Goal: Task Accomplishment & Management: Manage account settings

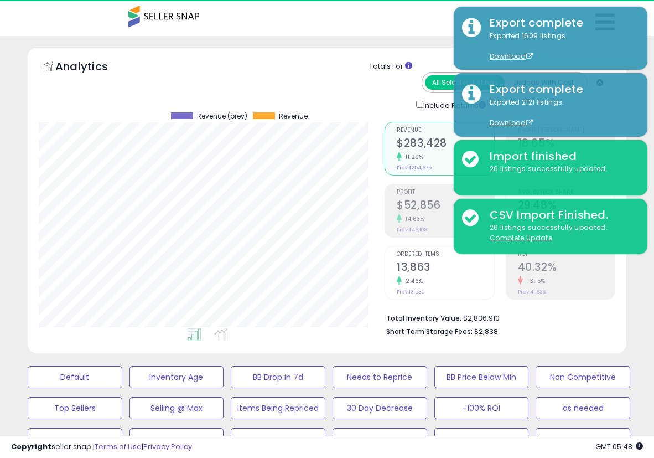
select select "**"
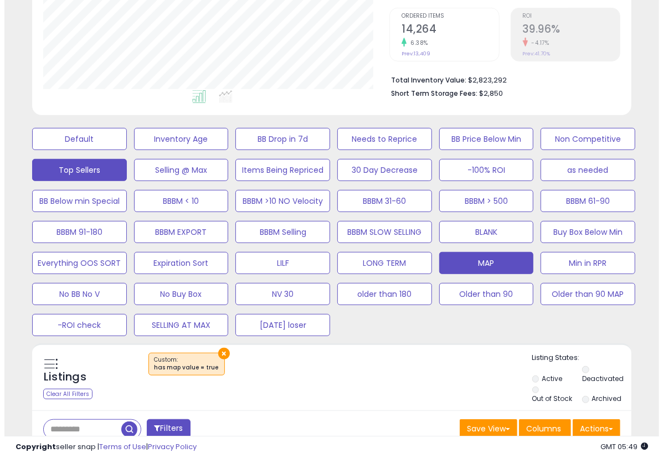
scroll to position [237, 0]
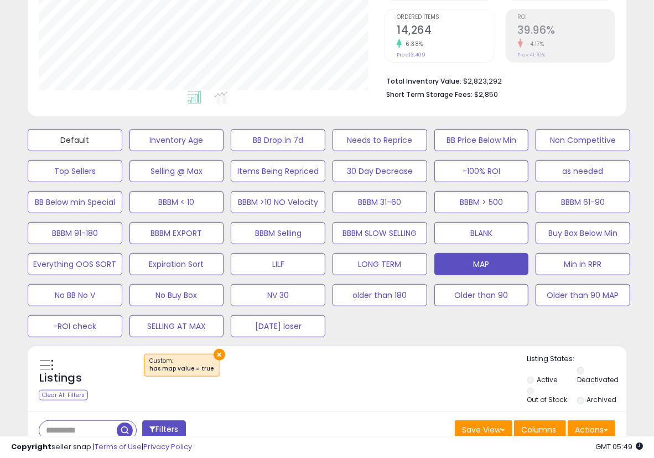
click at [101, 147] on button "Default" at bounding box center [75, 140] width 95 height 22
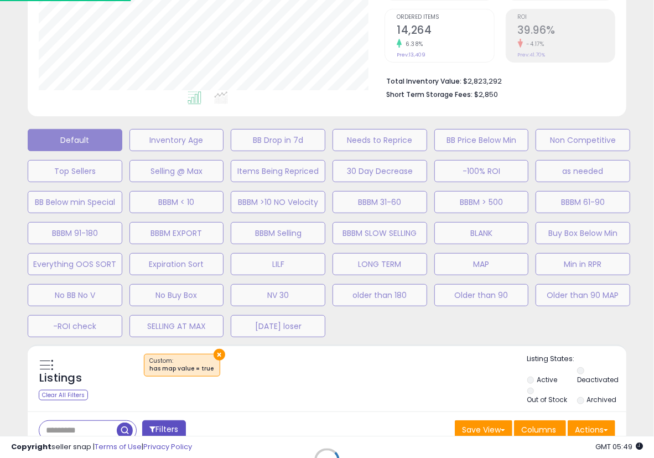
scroll to position [227, 351]
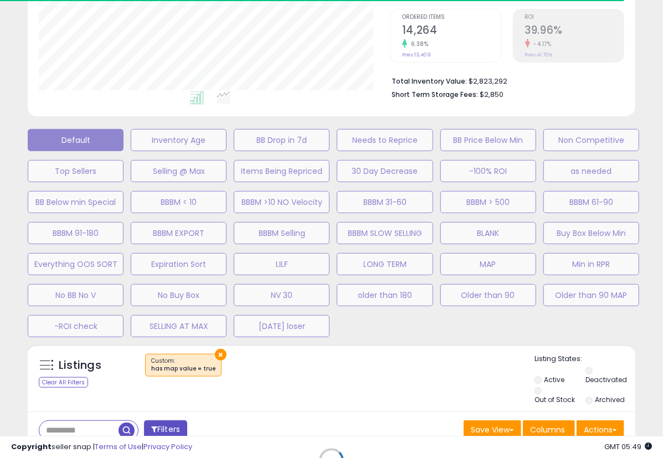
select select "**"
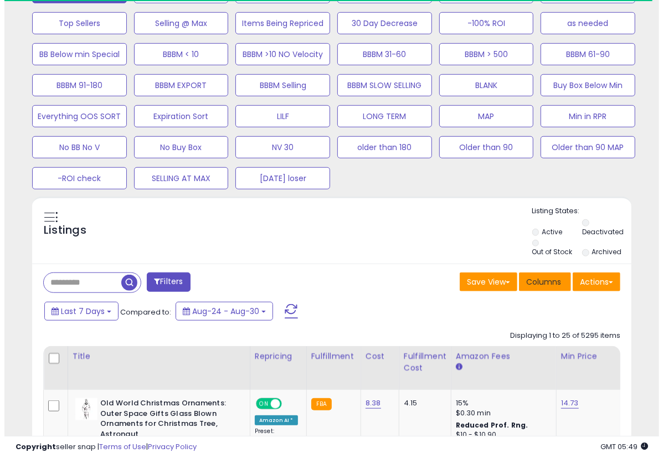
scroll to position [421, 0]
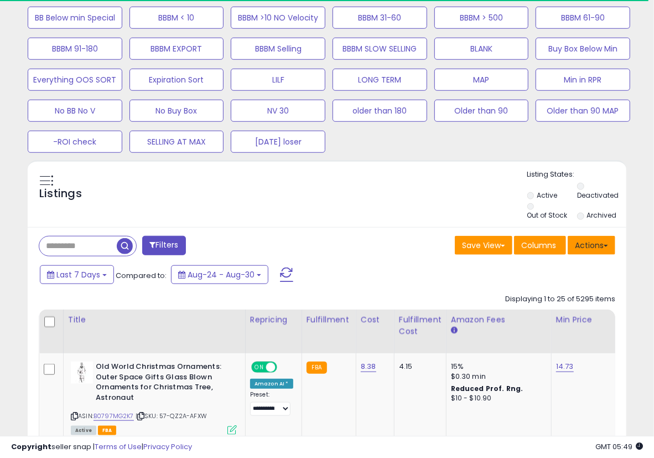
click at [573, 239] on button "Actions" at bounding box center [592, 245] width 48 height 19
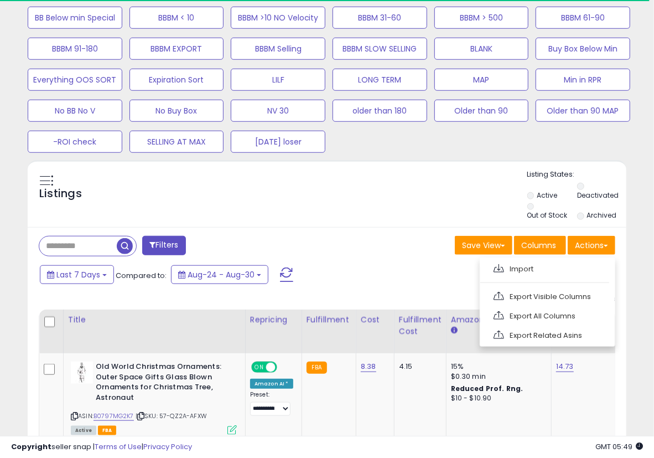
click at [558, 254] on div "Columns" at bounding box center [540, 247] width 52 height 22
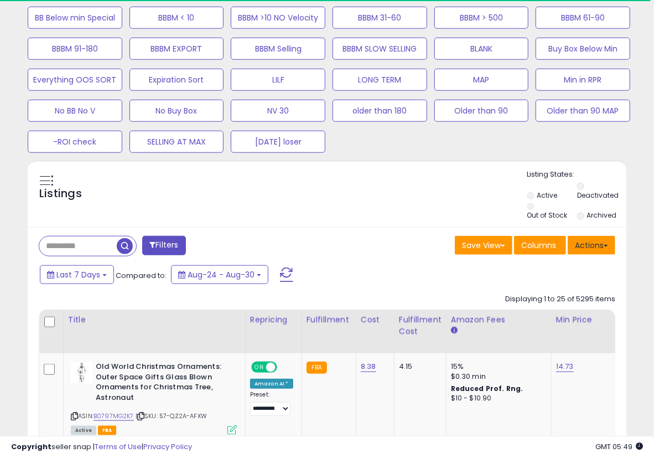
click at [577, 249] on button "Actions" at bounding box center [592, 245] width 48 height 19
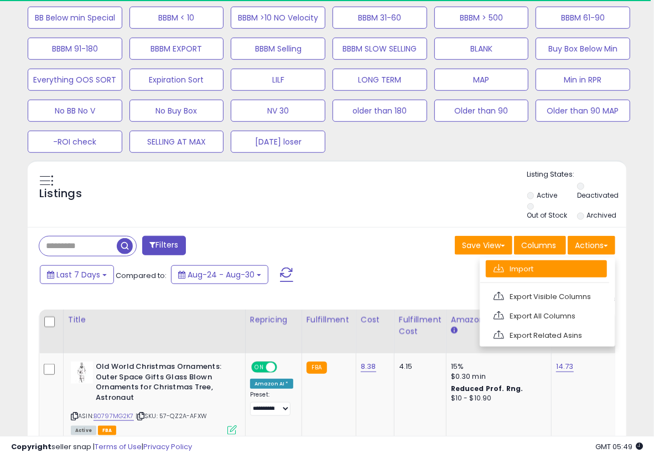
click at [559, 267] on link "Import" at bounding box center [546, 268] width 121 height 17
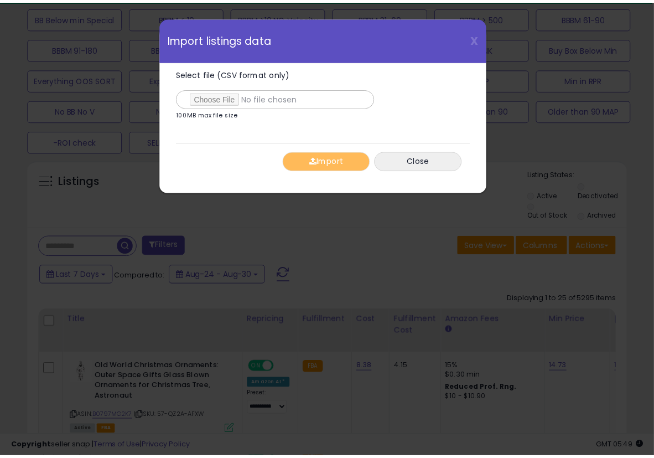
scroll to position [227, 351]
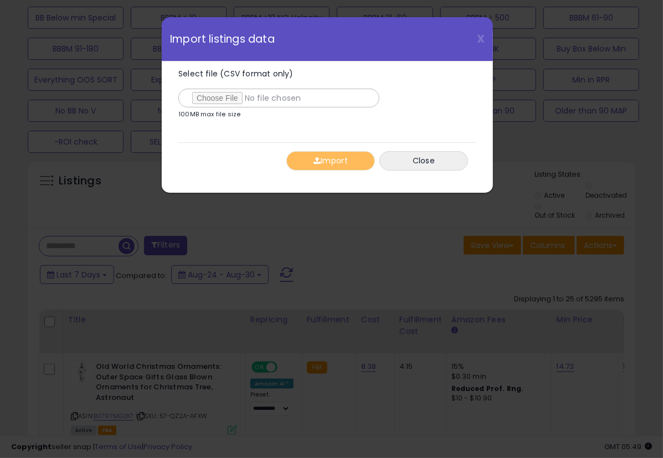
type input "**********"
drag, startPoint x: 322, startPoint y: 163, endPoint x: 334, endPoint y: 172, distance: 14.6
click at [323, 163] on button "Import" at bounding box center [330, 160] width 89 height 19
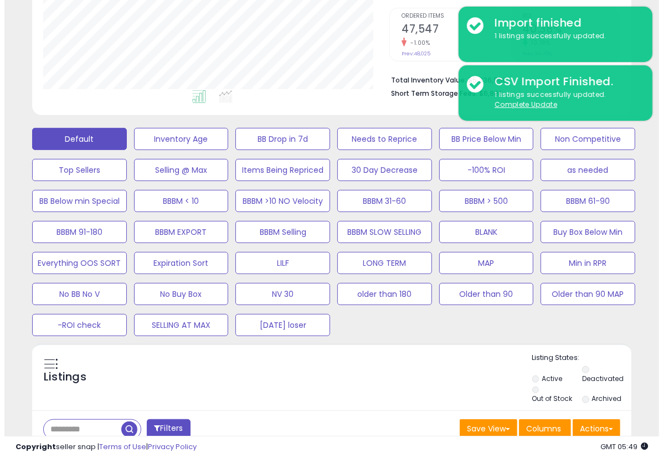
scroll to position [237, 0]
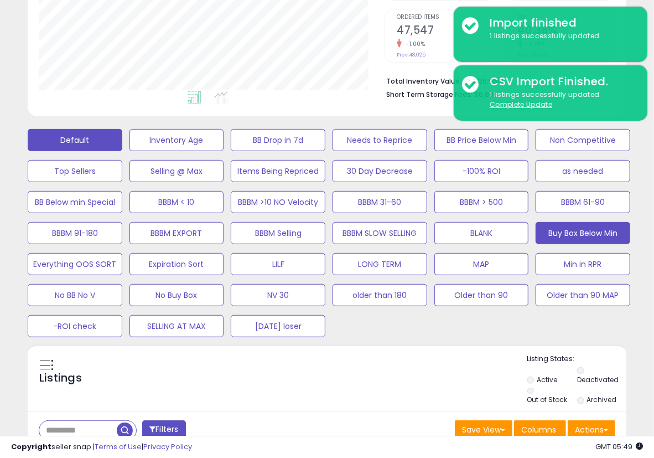
click at [610, 240] on button "Buy Box Below Min" at bounding box center [583, 233] width 95 height 22
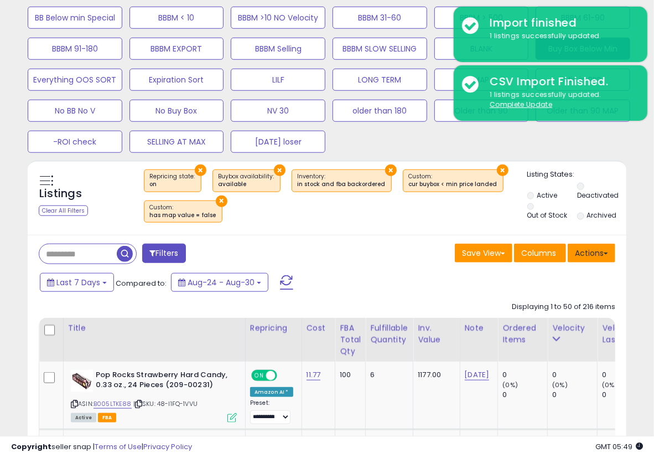
scroll to position [227, 346]
click at [589, 251] on button "Actions" at bounding box center [592, 253] width 48 height 19
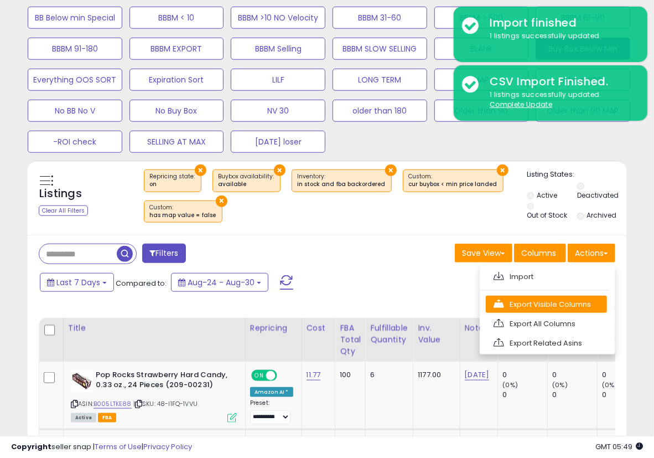
click at [566, 297] on link "Export Visible Columns" at bounding box center [546, 304] width 121 height 17
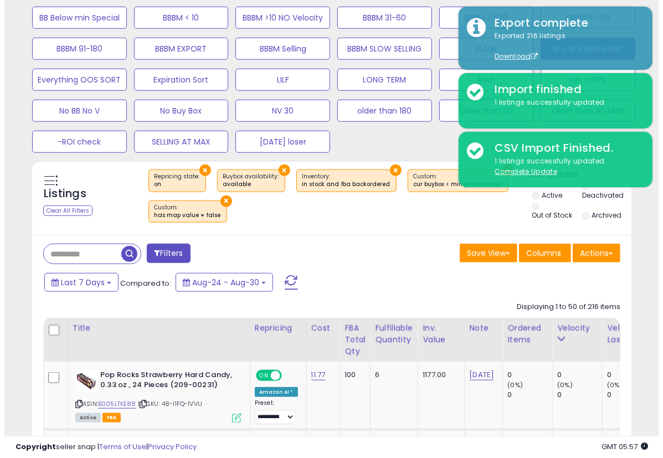
scroll to position [237, 0]
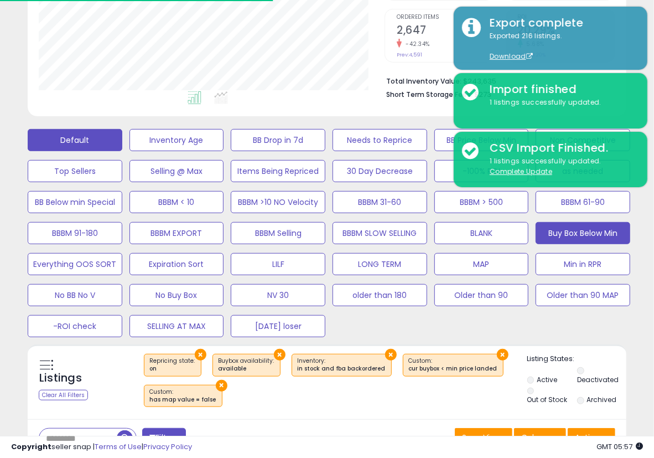
click at [93, 141] on button "Default" at bounding box center [75, 140] width 95 height 22
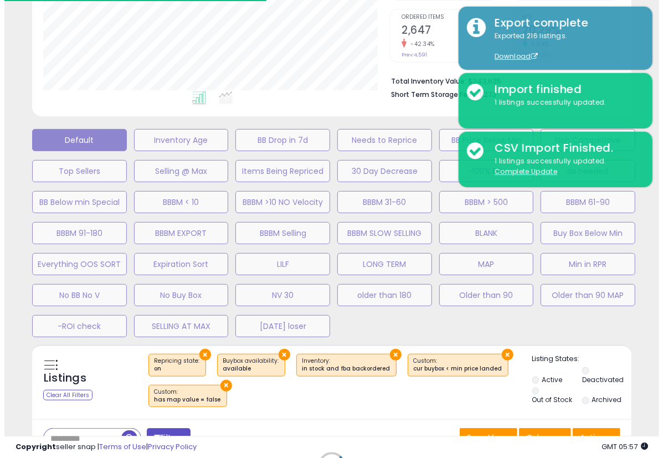
scroll to position [227, 351]
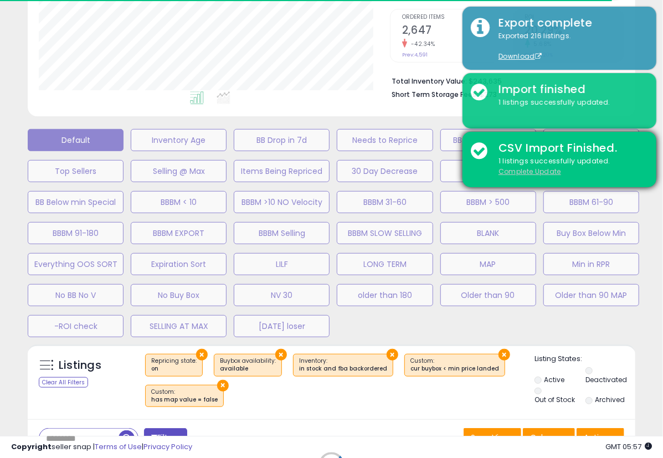
click at [527, 171] on u "Complete Update" at bounding box center [529, 171] width 63 height 9
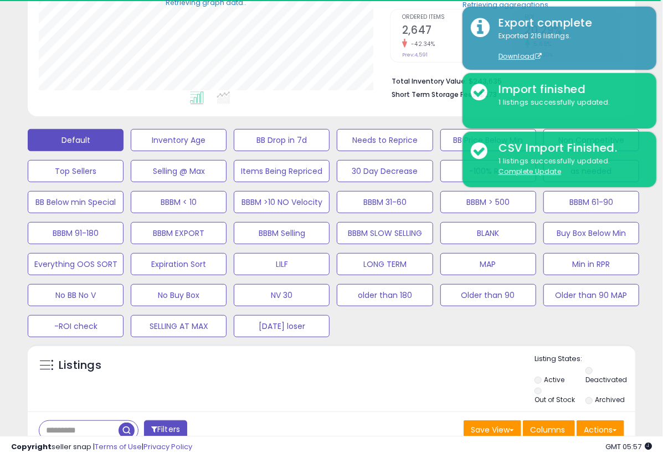
select select "**"
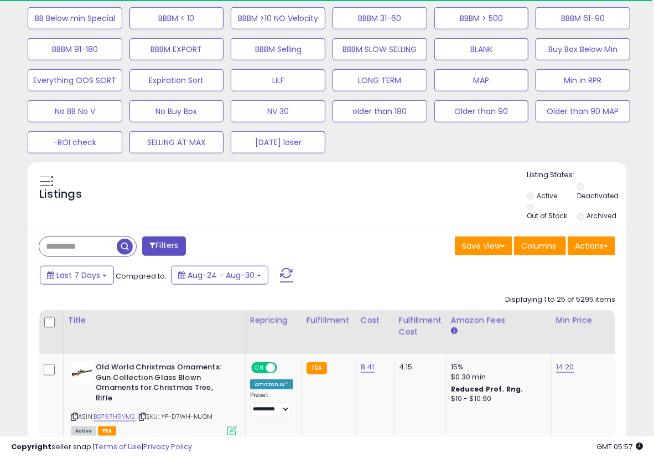
scroll to position [227, 346]
click at [600, 237] on button "Actions" at bounding box center [592, 245] width 48 height 19
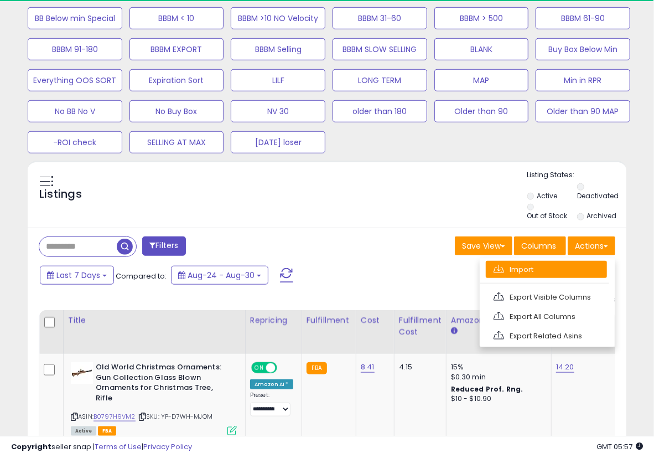
click at [565, 264] on link "Import" at bounding box center [546, 269] width 121 height 17
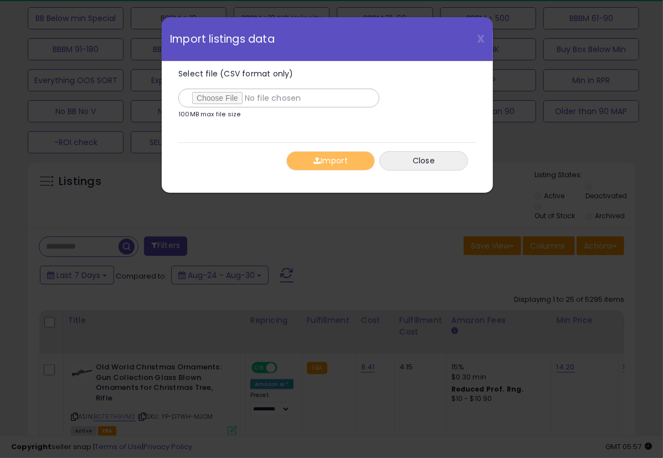
type input "**********"
click at [326, 170] on button "Import" at bounding box center [330, 160] width 89 height 19
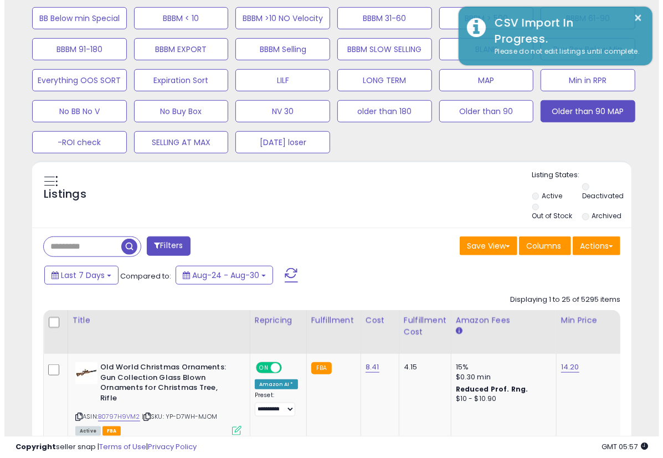
scroll to position [227, 346]
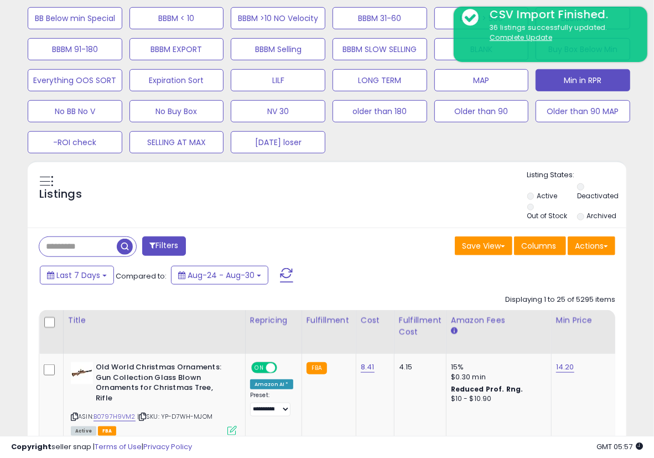
click at [596, 82] on button "Min in RPR" at bounding box center [583, 80] width 95 height 22
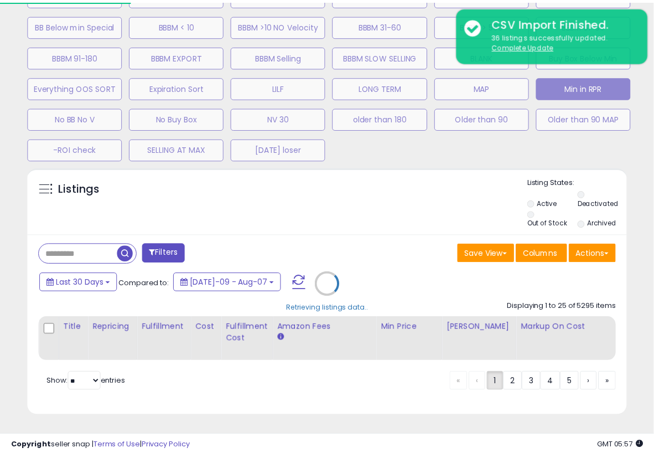
scroll to position [227, 351]
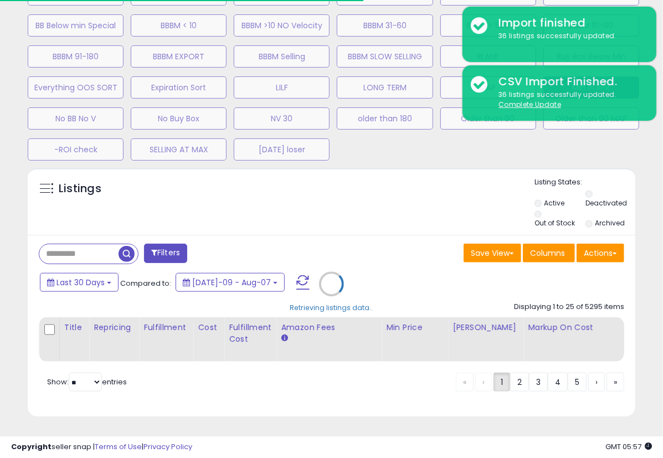
select select "**"
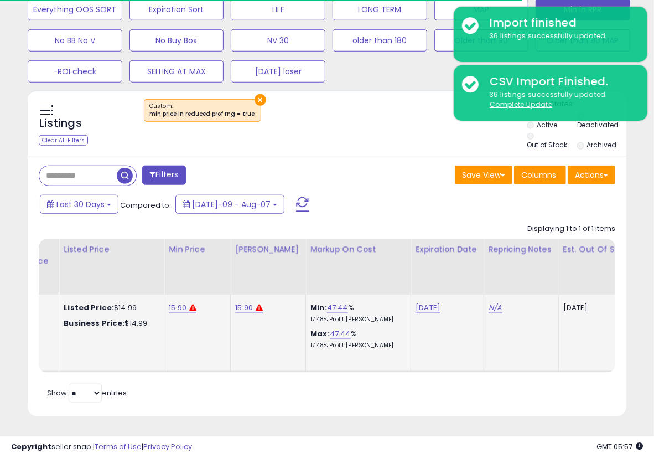
scroll to position [0, 717]
click at [171, 302] on link "15.90" at bounding box center [180, 307] width 18 height 11
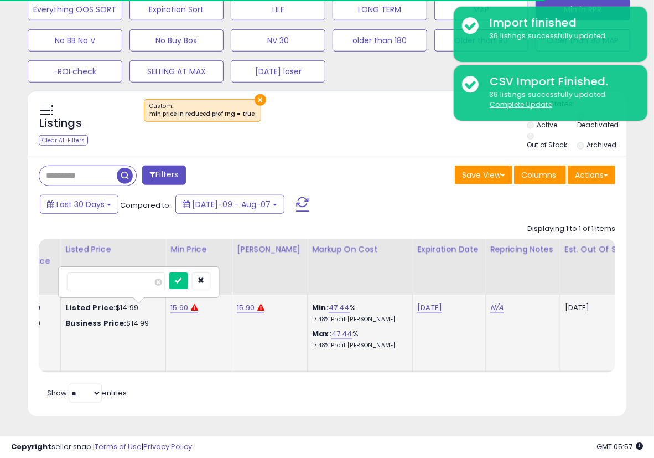
scroll to position [0, 0]
drag, startPoint x: 58, startPoint y: 274, endPoint x: 47, endPoint y: 275, distance: 11.1
click at [47, 275] on table "Title Repricing" at bounding box center [141, 305] width 1639 height 133
type input "*****"
click button "submit" at bounding box center [177, 280] width 19 height 17
